Goal: Transaction & Acquisition: Book appointment/travel/reservation

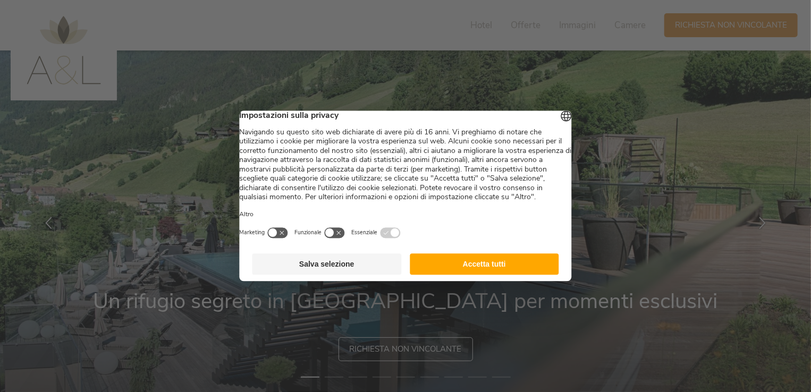
click at [479, 275] on button "Accetta tutti" at bounding box center [484, 264] width 149 height 21
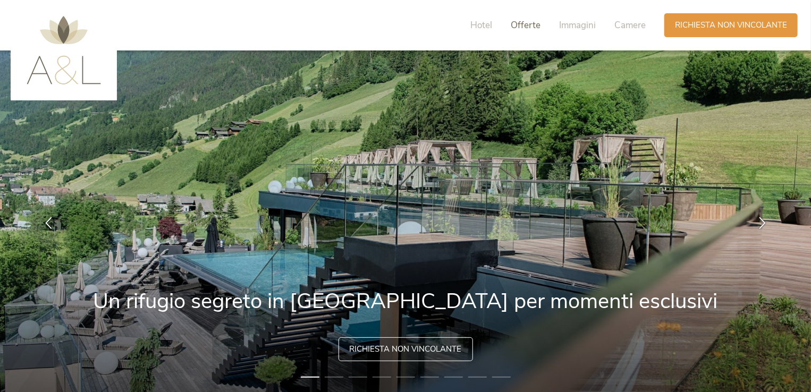
click at [515, 27] on span "Offerte" at bounding box center [526, 25] width 30 height 12
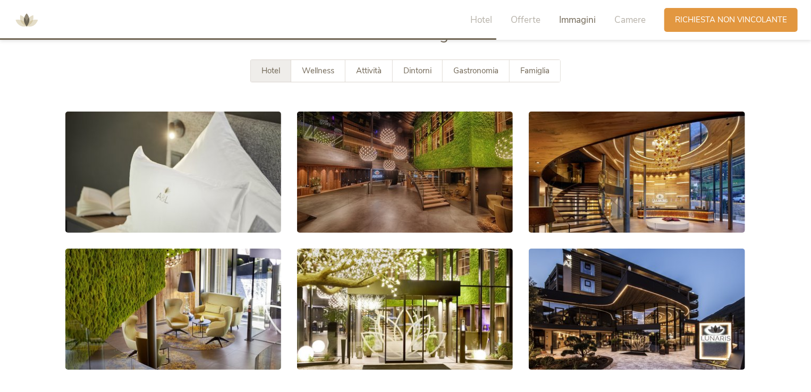
scroll to position [1861, 0]
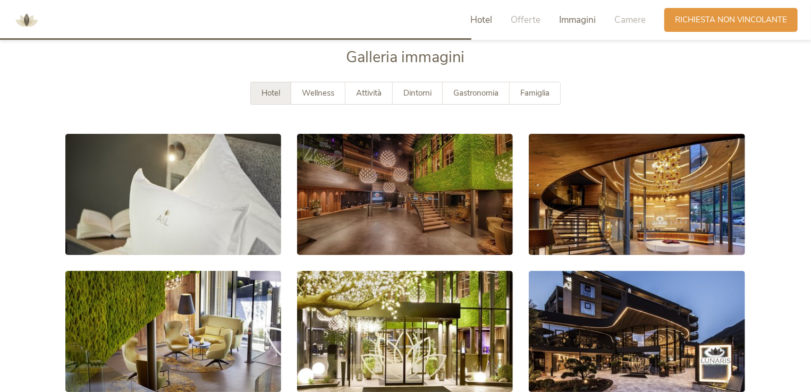
click at [488, 21] on span "Hotel" at bounding box center [481, 20] width 22 height 12
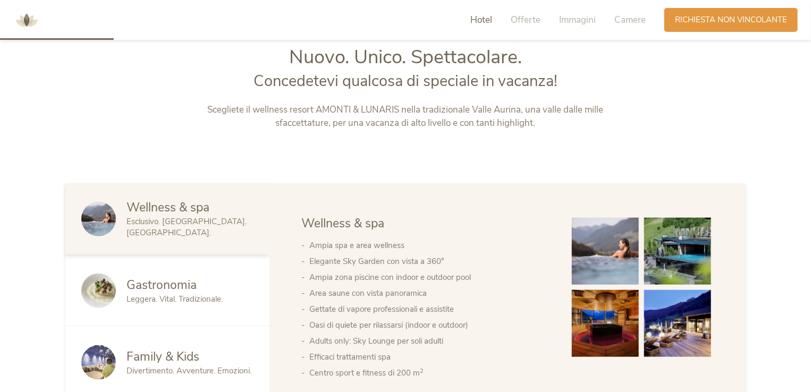
scroll to position [432, 0]
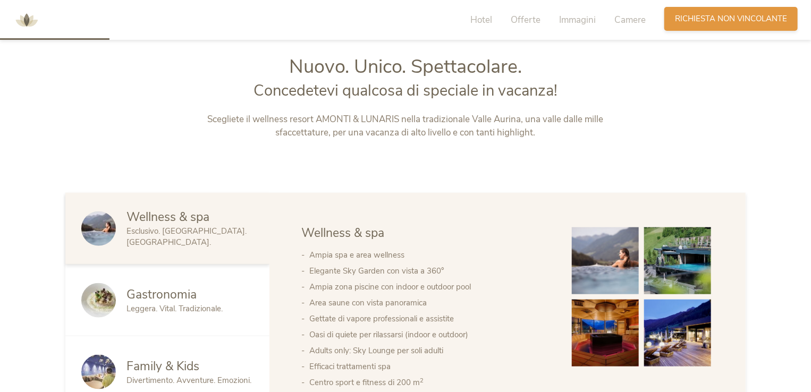
click at [762, 12] on div "Richiesta [PERSON_NAME] non vincolante" at bounding box center [730, 19] width 133 height 24
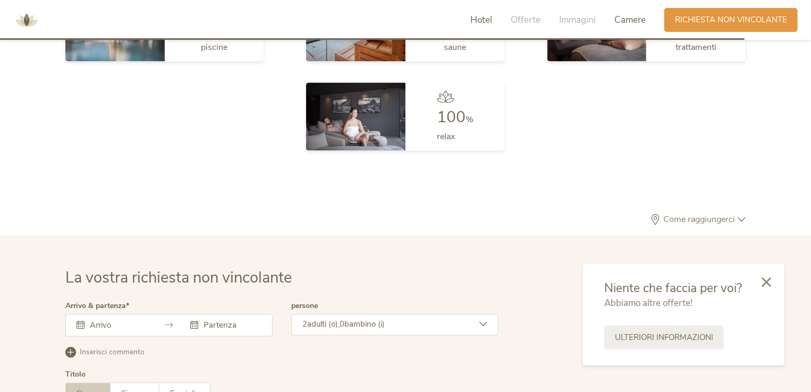
click at [487, 15] on span "Hotel" at bounding box center [481, 20] width 22 height 12
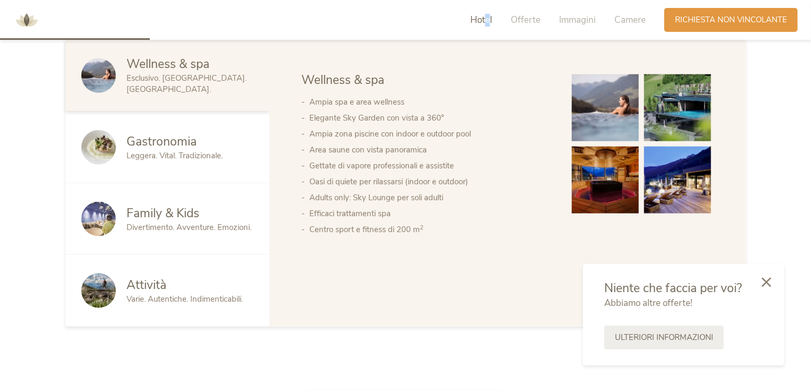
scroll to position [592, 0]
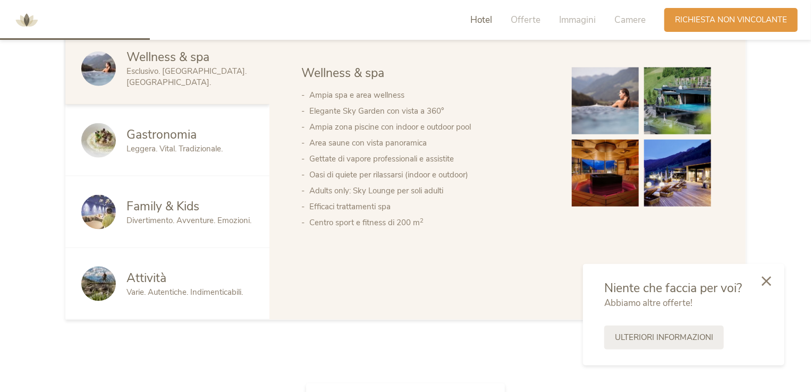
click at [756, 275] on div at bounding box center [766, 282] width 36 height 38
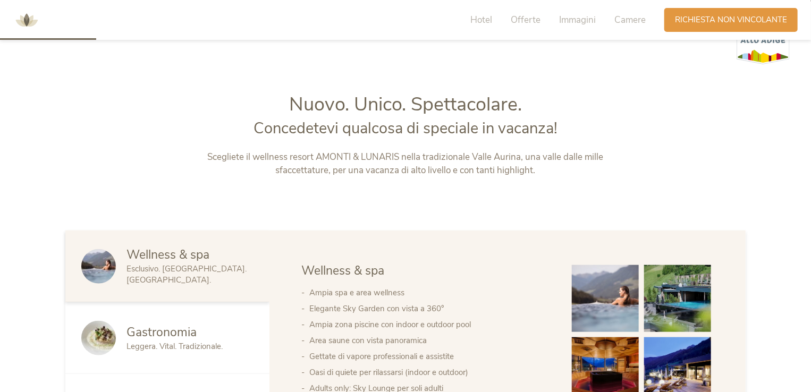
scroll to position [379, 0]
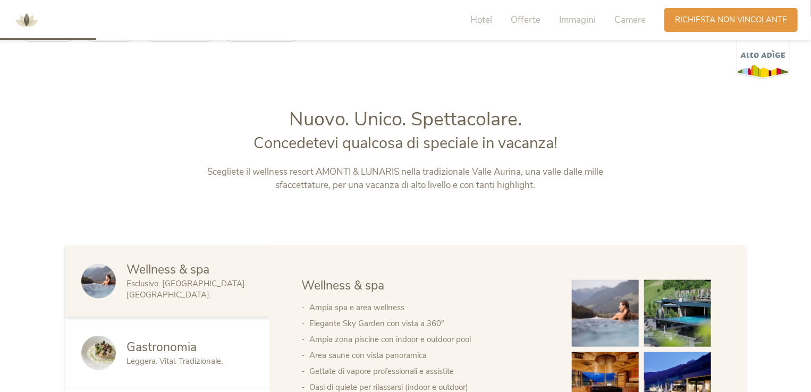
click at [506, 17] on div "Hotel Offerte Immagini Camere" at bounding box center [560, 20] width 207 height 24
click at [529, 18] on span "Offerte" at bounding box center [526, 20] width 30 height 12
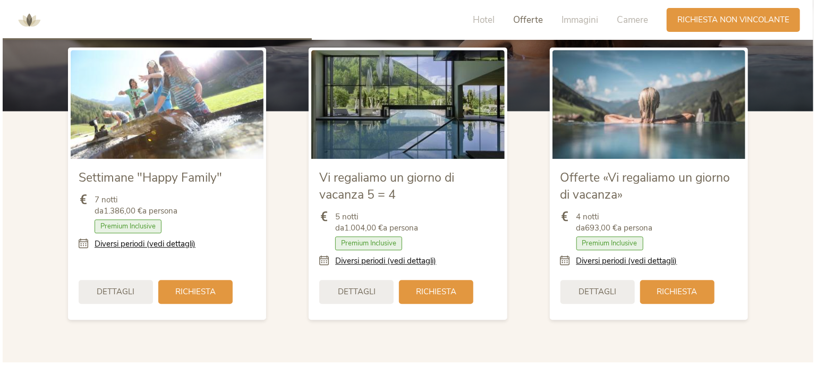
scroll to position [1223, 0]
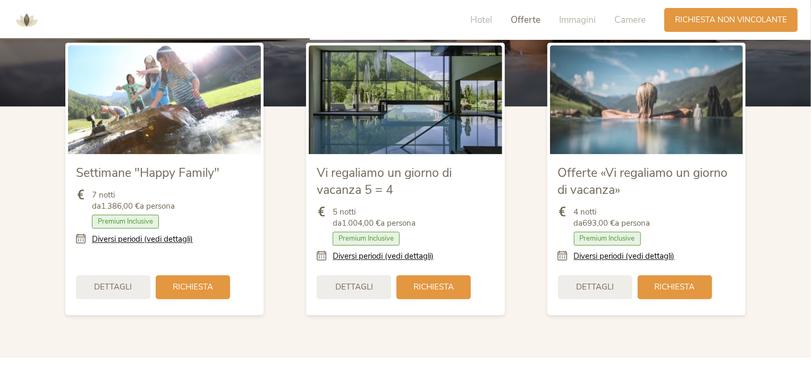
click at [582, 256] on link "Diversi periodi (vedi dettagli)" at bounding box center [624, 256] width 101 height 11
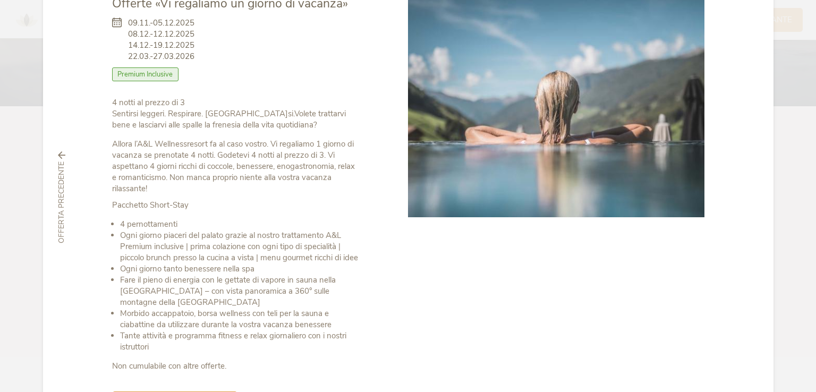
scroll to position [0, 0]
